Goal: Task Accomplishment & Management: Use online tool/utility

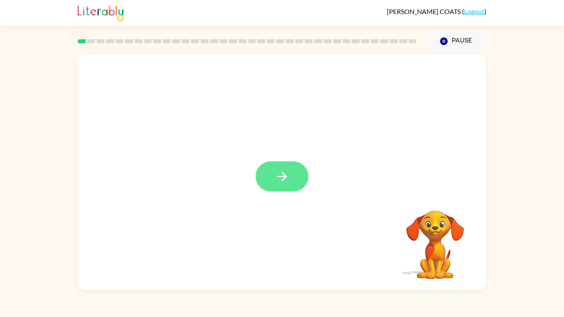
click at [304, 178] on button "button" at bounding box center [282, 176] width 53 height 30
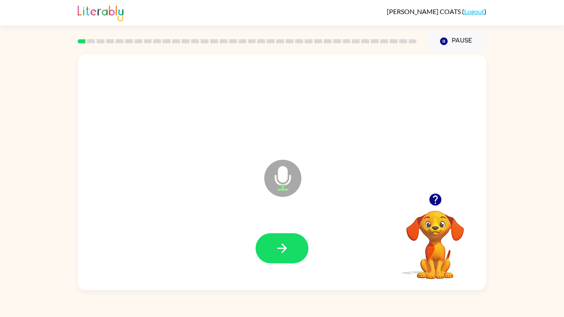
click at [271, 220] on div at bounding box center [282, 249] width 392 height 68
click at [269, 234] on button "button" at bounding box center [282, 248] width 53 height 30
click at [561, 3] on div "[PERSON_NAME] ( Logout )" at bounding box center [282, 13] width 564 height 26
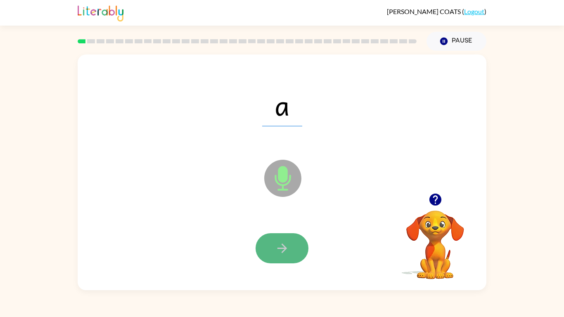
click at [274, 247] on button "button" at bounding box center [282, 248] width 53 height 30
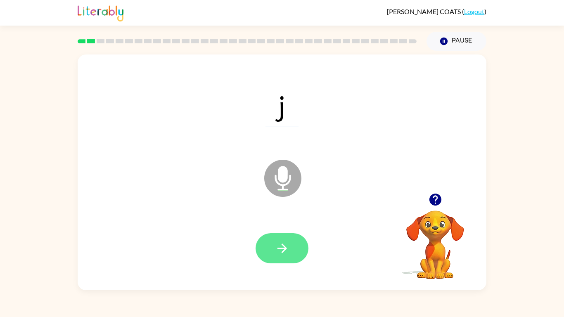
click at [269, 247] on button "button" at bounding box center [282, 248] width 53 height 30
click at [266, 247] on button "button" at bounding box center [282, 248] width 53 height 30
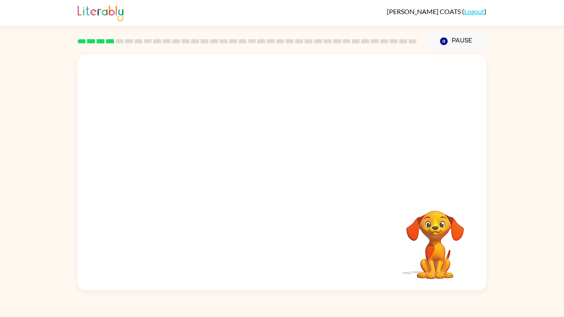
click at [408, 37] on div at bounding box center [247, 41] width 349 height 29
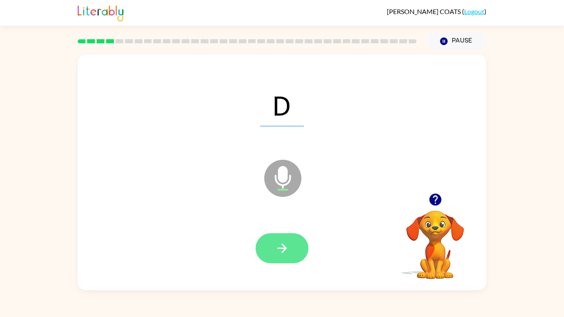
click at [284, 243] on icon "button" at bounding box center [282, 248] width 14 height 14
click at [285, 238] on button "button" at bounding box center [282, 248] width 53 height 30
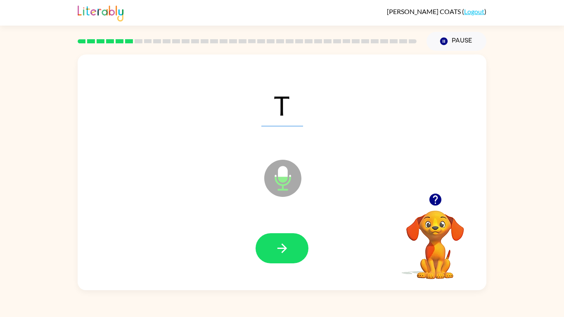
click at [285, 238] on button "button" at bounding box center [282, 248] width 53 height 30
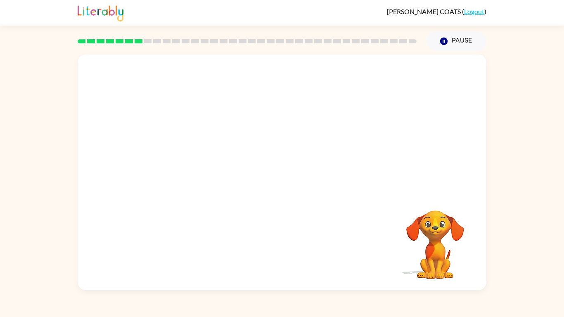
click at [320, 218] on div "Your browser must support playing .mp4 files to use Literably. Please try using…" at bounding box center [282, 173] width 409 height 236
drag, startPoint x: 320, startPoint y: 218, endPoint x: 316, endPoint y: 214, distance: 6.1
click at [316, 215] on div at bounding box center [282, 249] width 392 height 68
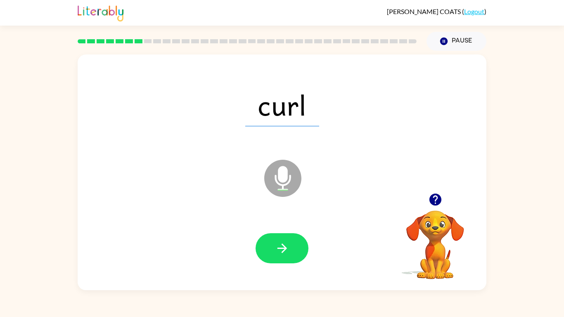
drag, startPoint x: 319, startPoint y: 300, endPoint x: 280, endPoint y: 220, distance: 88.5
click at [280, 220] on div "[PERSON_NAME] ( Logout ) Pause Pause curl Microphone The Microphone is here whe…" at bounding box center [282, 158] width 564 height 317
click at [280, 220] on div at bounding box center [282, 249] width 392 height 68
click at [267, 247] on button "button" at bounding box center [282, 248] width 53 height 30
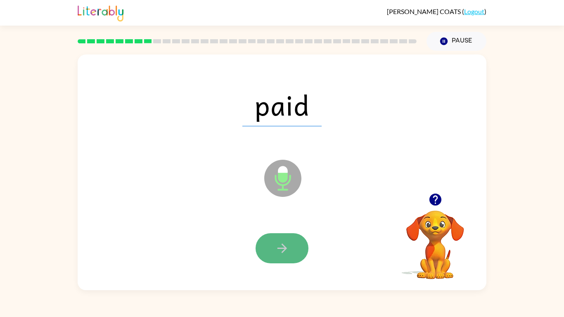
drag, startPoint x: 286, startPoint y: 247, endPoint x: 290, endPoint y: 250, distance: 4.5
click at [290, 247] on button "button" at bounding box center [282, 248] width 53 height 30
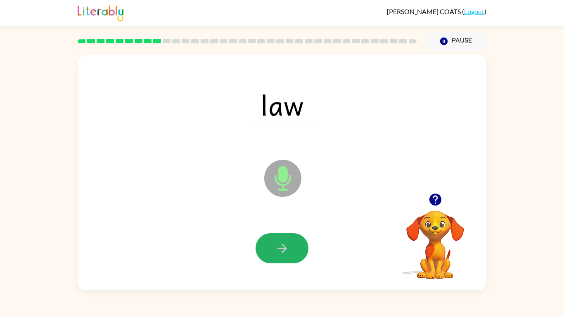
click at [288, 247] on icon "button" at bounding box center [282, 248] width 14 height 14
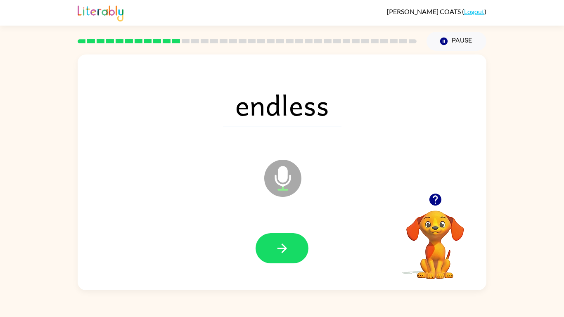
click at [288, 247] on icon "button" at bounding box center [282, 248] width 14 height 14
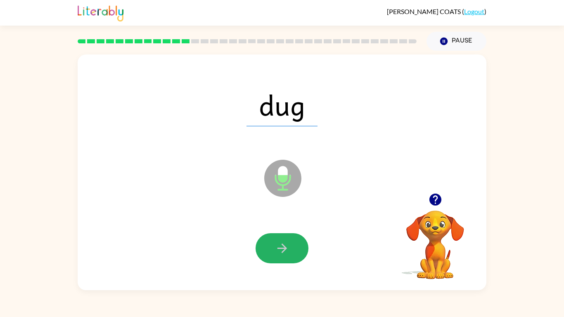
click at [288, 247] on icon "button" at bounding box center [282, 248] width 14 height 14
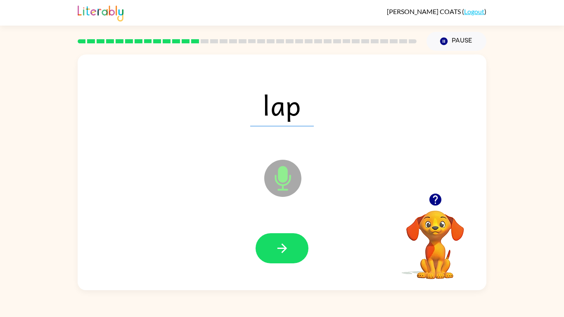
click at [288, 247] on icon "button" at bounding box center [282, 248] width 14 height 14
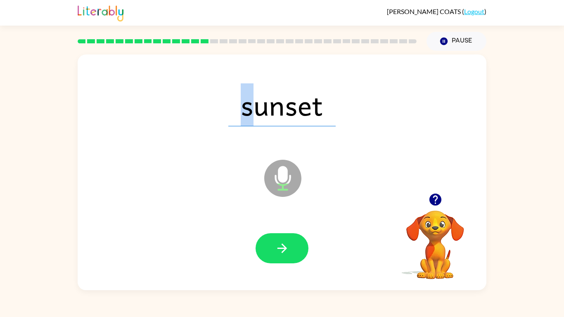
drag, startPoint x: 275, startPoint y: 35, endPoint x: 252, endPoint y: 106, distance: 74.5
click at [252, 106] on div "[PERSON_NAME] ( Logout ) Pause Pause sunset Microphone The Microphone is here w…" at bounding box center [282, 158] width 564 height 317
click at [267, 114] on span "sunset" at bounding box center [281, 104] width 107 height 43
click at [263, 114] on span "sunset" at bounding box center [281, 104] width 107 height 43
click at [245, 104] on span "sunset" at bounding box center [281, 104] width 107 height 43
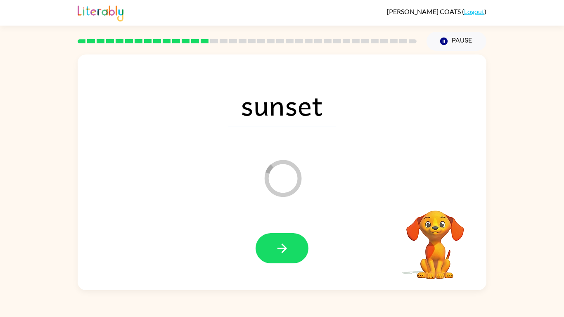
click at [303, 230] on div at bounding box center [282, 249] width 392 height 68
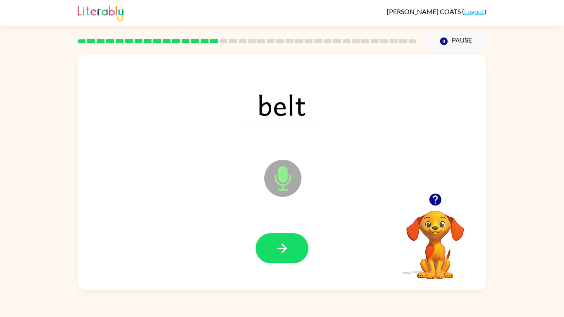
click at [429, 220] on video "Your browser must support playing .mp4 files to use Literably. Please try using…" at bounding box center [435, 239] width 83 height 83
click at [83, 7] on img at bounding box center [101, 12] width 46 height 18
